Goal: Information Seeking & Learning: Learn about a topic

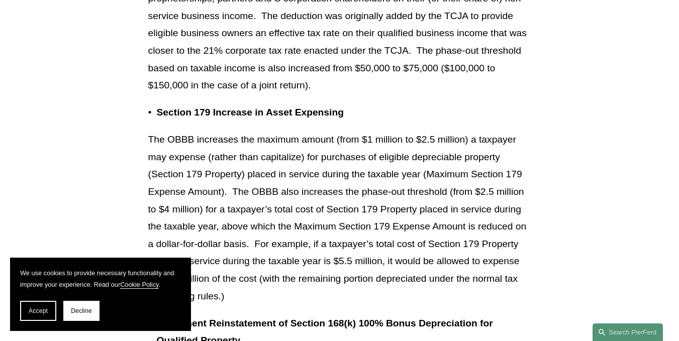
scroll to position [1358, 0]
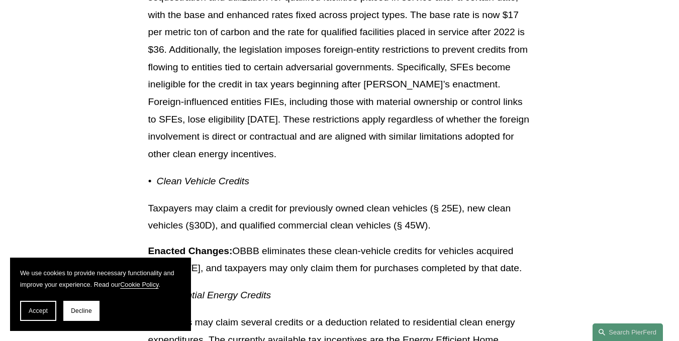
scroll to position [11864, 0]
